Goal: Task Accomplishment & Management: Manage account settings

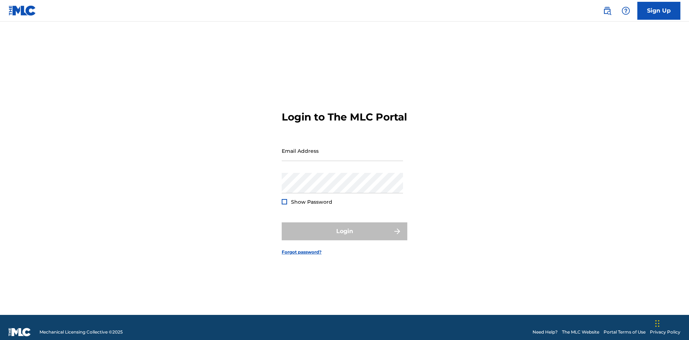
scroll to position [9, 0]
click at [342, 147] on input "Email Address" at bounding box center [342, 151] width 121 height 20
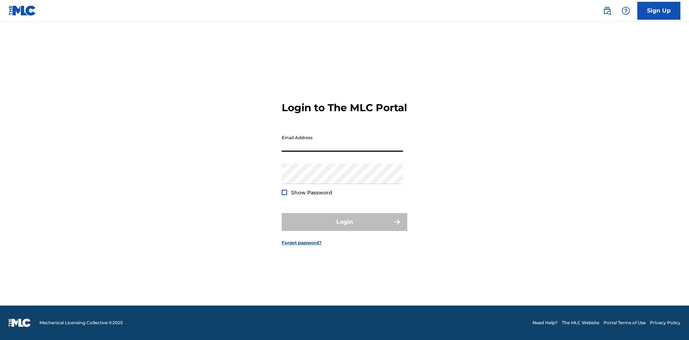
scroll to position [9, 0]
type input "Duke.McTesterson@gmail.com"
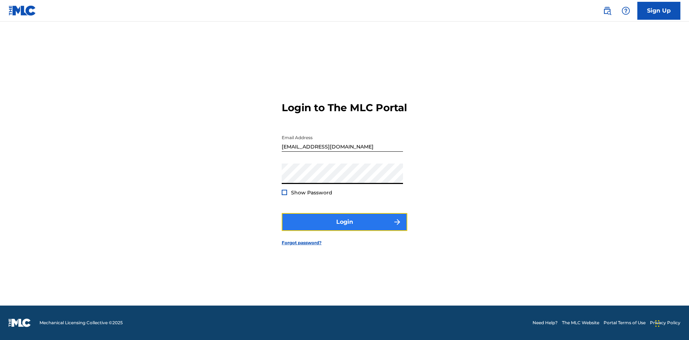
click at [344, 228] on button "Login" at bounding box center [345, 222] width 126 height 18
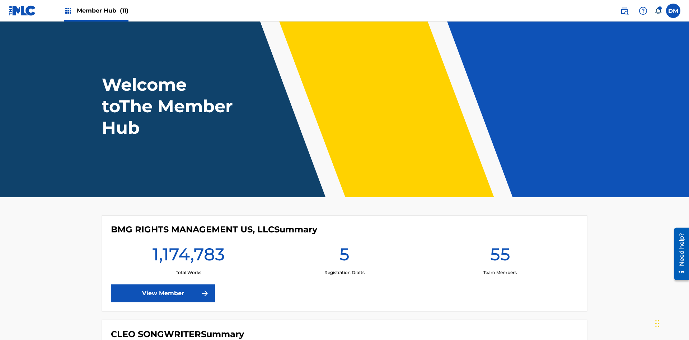
scroll to position [31, 0]
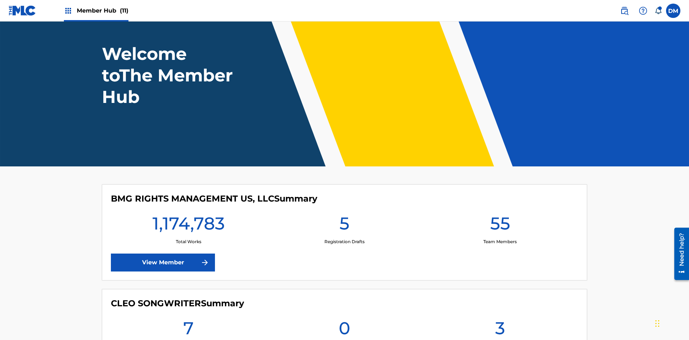
click at [102, 10] on span "Member Hub (11)" at bounding box center [103, 10] width 52 height 8
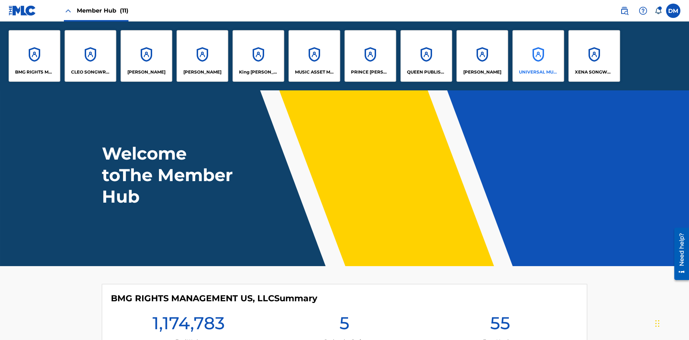
click at [538, 72] on p "UNIVERSAL MUSIC PUB GROUP" at bounding box center [538, 72] width 39 height 6
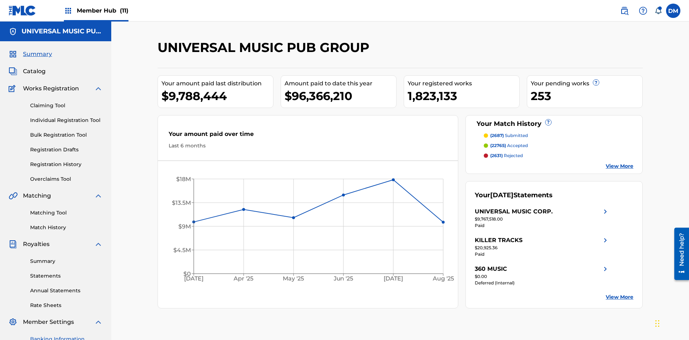
click at [66, 335] on link "Banking Information" at bounding box center [66, 339] width 72 height 8
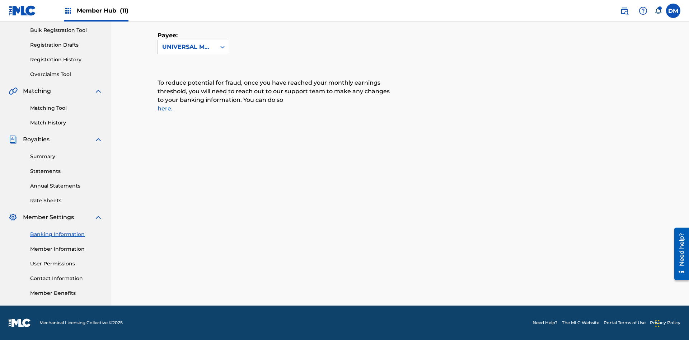
scroll to position [137, 0]
click at [102, 10] on span "Member Hub (11)" at bounding box center [103, 10] width 52 height 8
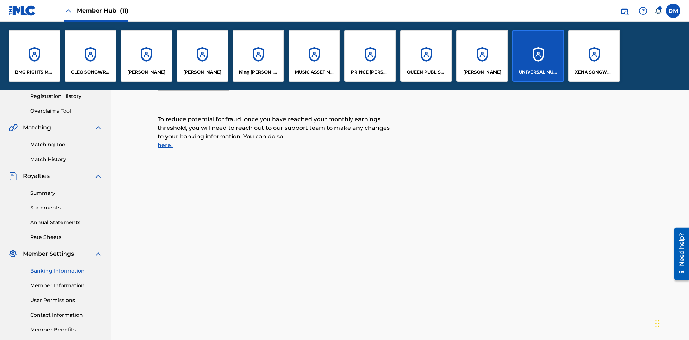
scroll to position [163, 0]
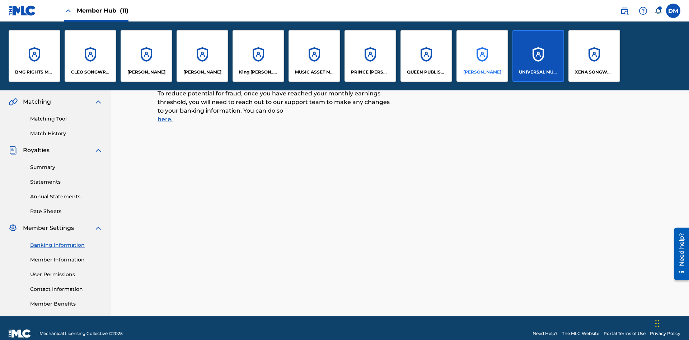
click at [482, 72] on p "RONALD MCTESTERSON" at bounding box center [482, 72] width 38 height 6
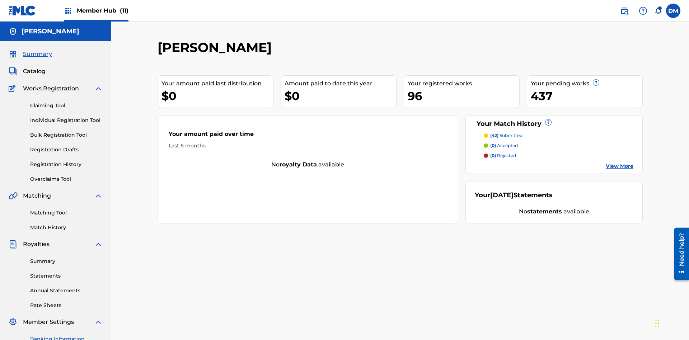
click at [66, 335] on link "Banking Information" at bounding box center [66, 339] width 72 height 8
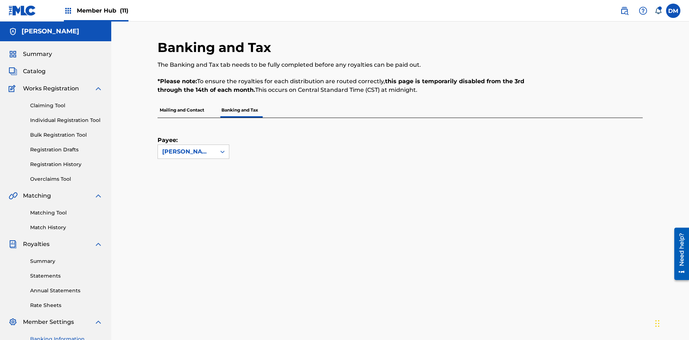
click at [102, 10] on span "Member Hub (11)" at bounding box center [103, 10] width 52 height 8
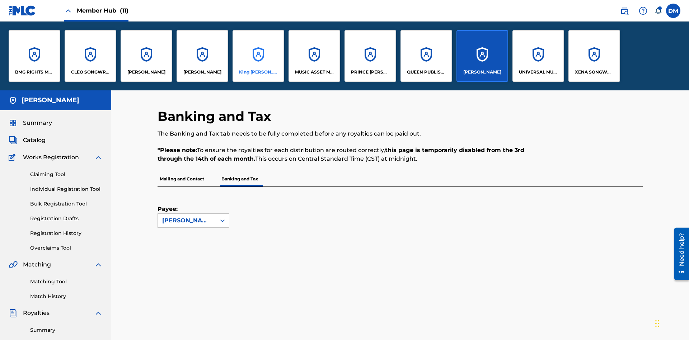
click at [258, 72] on p "King McTesterson" at bounding box center [258, 72] width 39 height 6
